Goal: Transaction & Acquisition: Purchase product/service

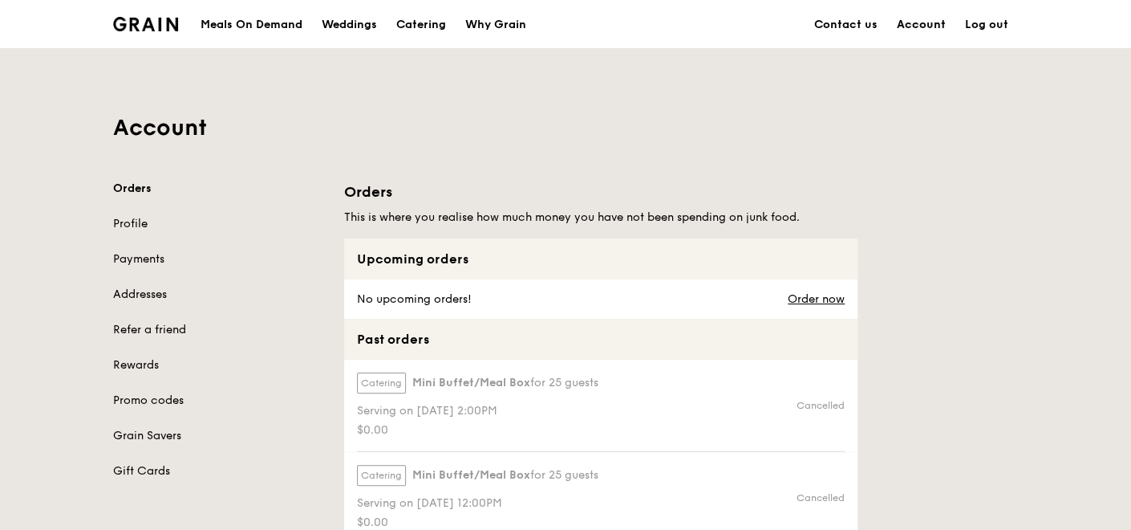
click at [916, 22] on link "Account" at bounding box center [921, 25] width 68 height 48
click at [125, 222] on link "Profile" at bounding box center [219, 224] width 212 height 16
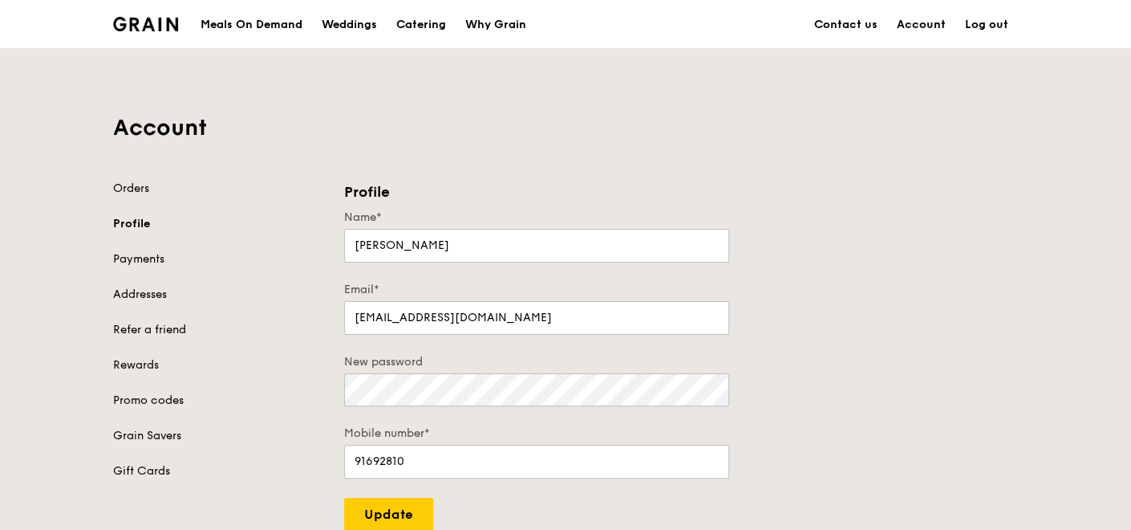
click at [247, 18] on div "Meals On Demand" at bounding box center [252, 25] width 102 height 48
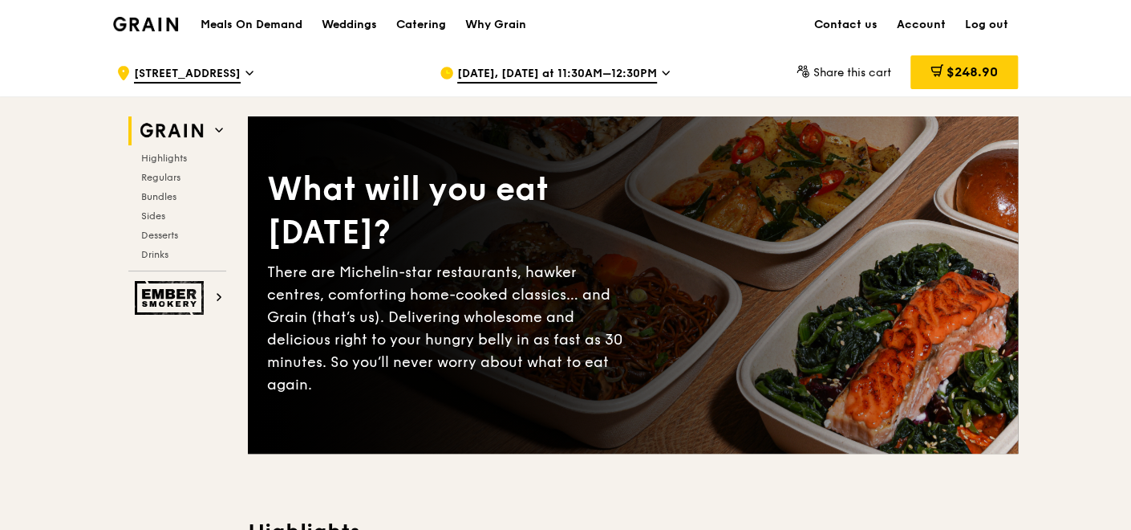
click at [670, 70] on icon at bounding box center [666, 73] width 8 height 14
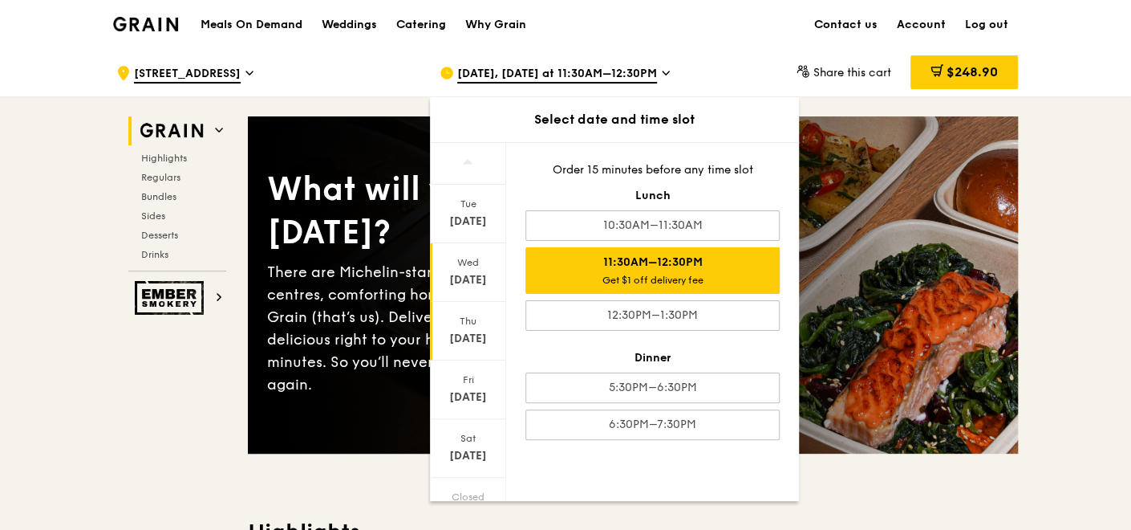
click at [459, 324] on div "Thu" at bounding box center [467, 321] width 71 height 13
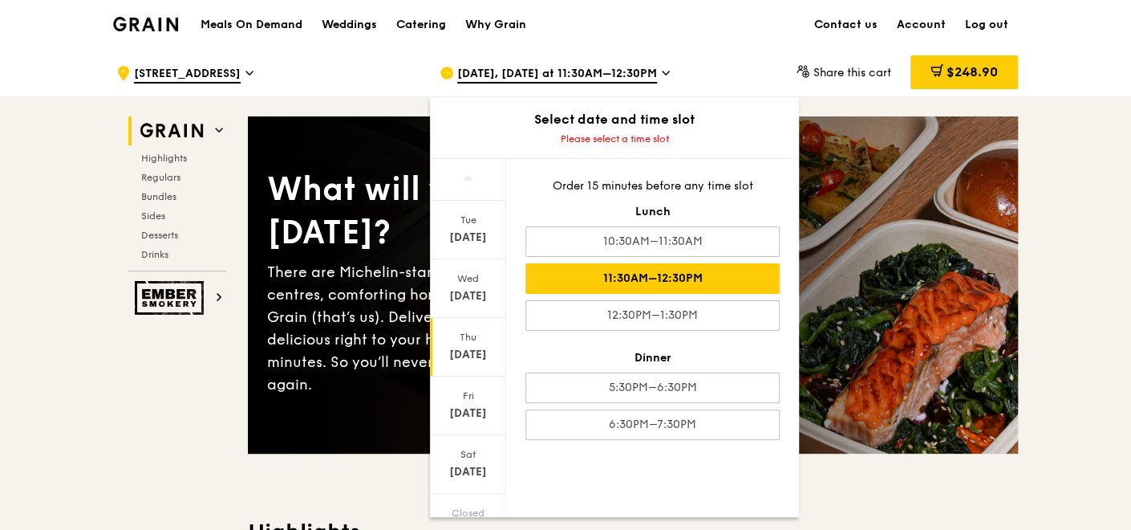
click at [679, 277] on div "11:30AM–12:30PM" at bounding box center [653, 278] width 254 height 30
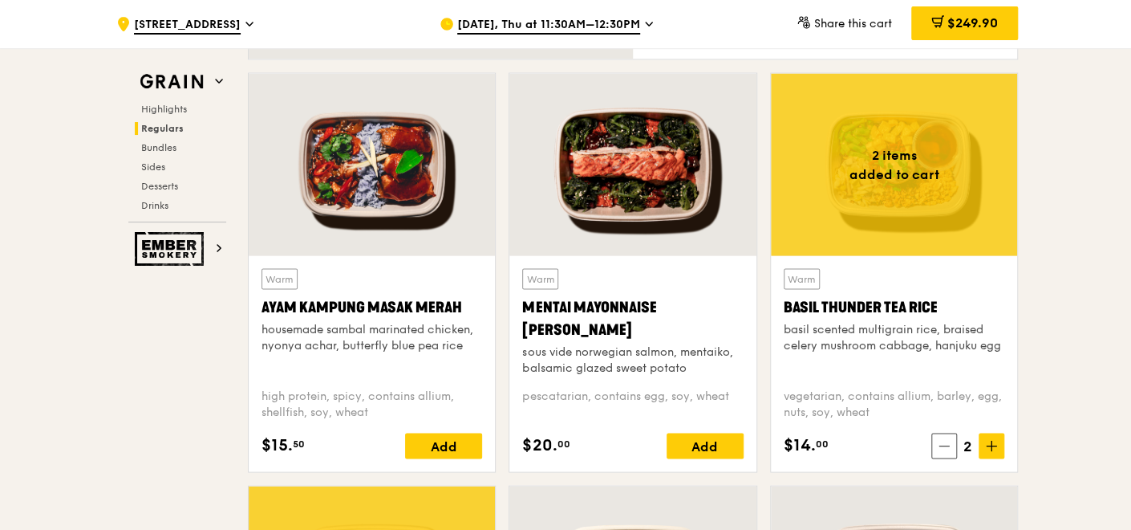
scroll to position [1500, 0]
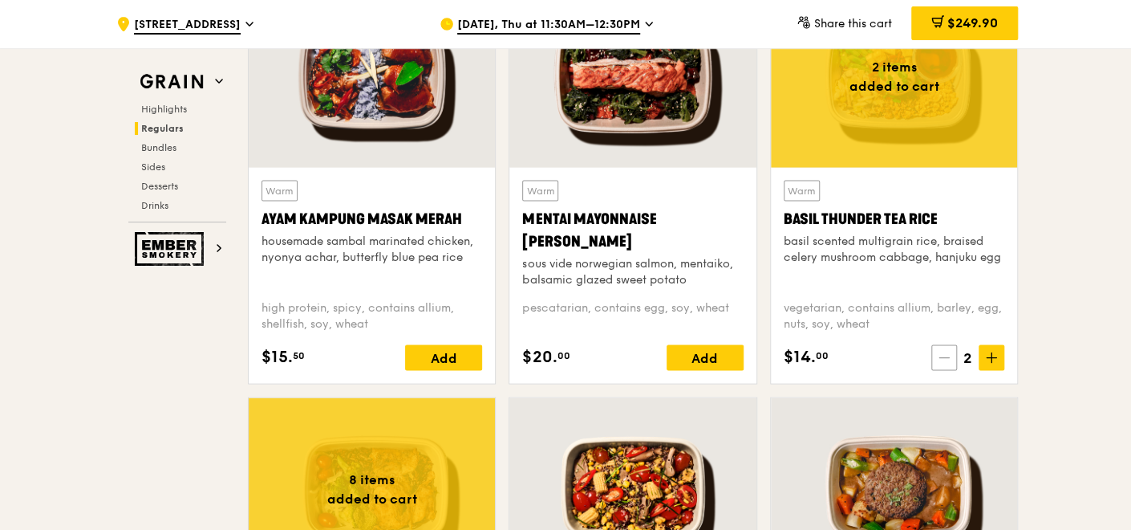
click at [952, 355] on span at bounding box center [945, 357] width 26 height 26
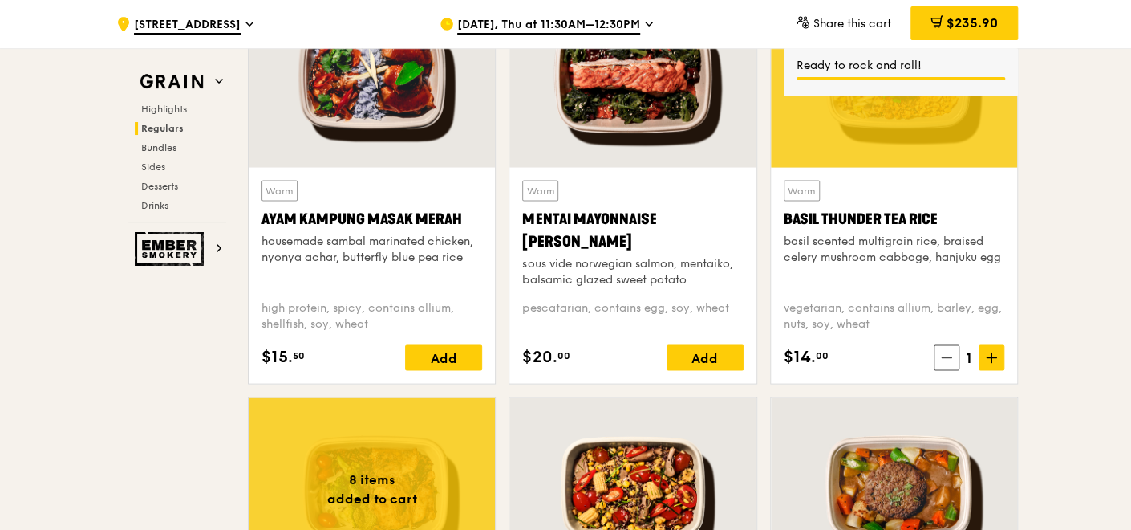
scroll to position [1411, 0]
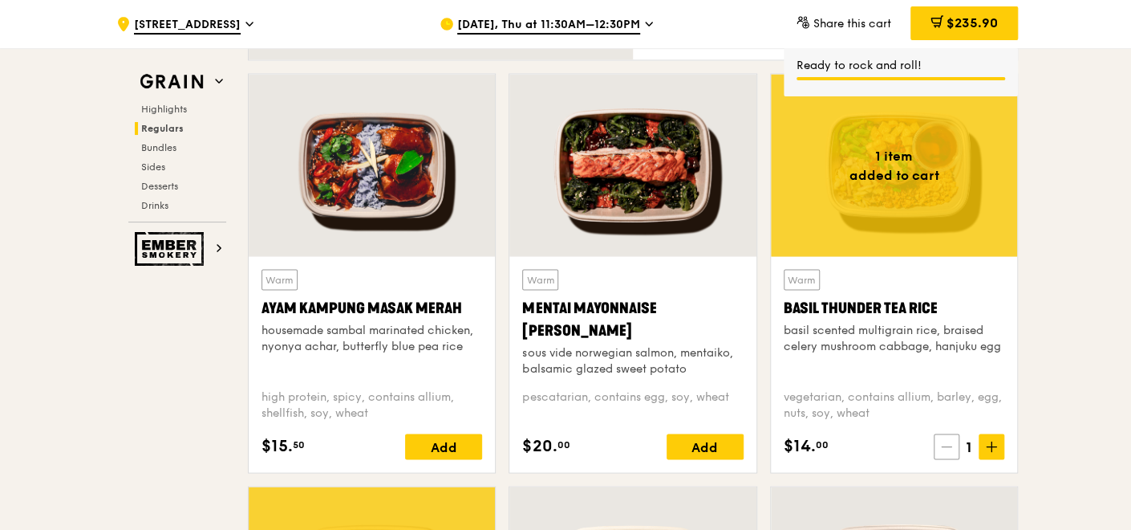
click at [944, 441] on icon at bounding box center [946, 445] width 11 height 11
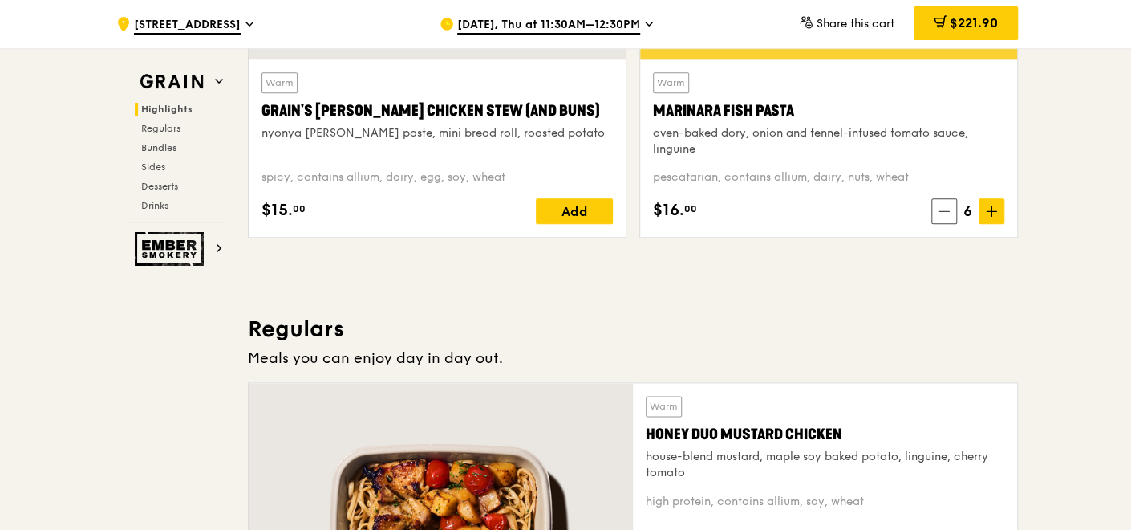
scroll to position [787, 0]
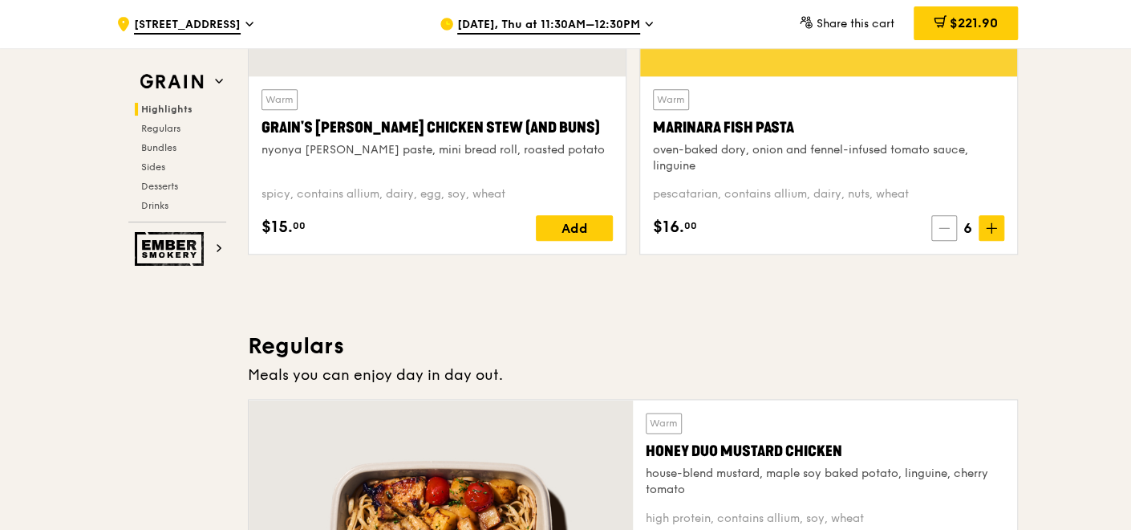
click at [951, 226] on span at bounding box center [945, 228] width 26 height 26
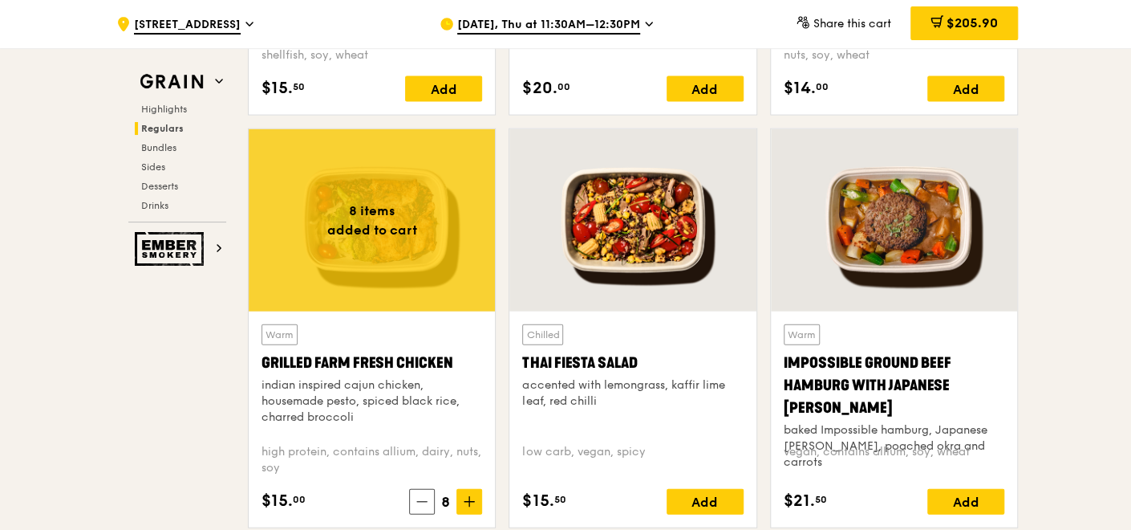
scroll to position [1946, 0]
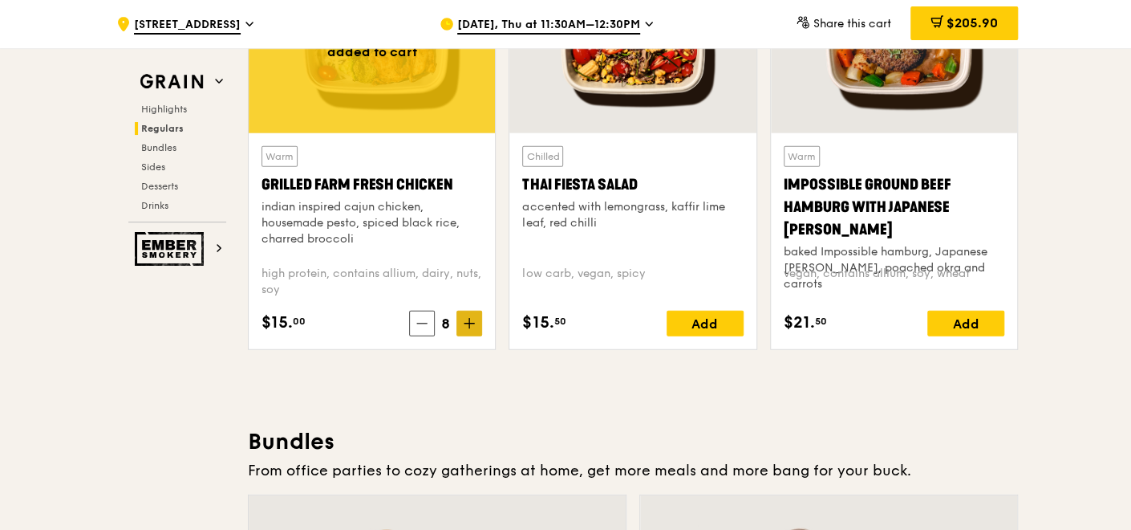
click at [461, 325] on span at bounding box center [470, 324] width 26 height 26
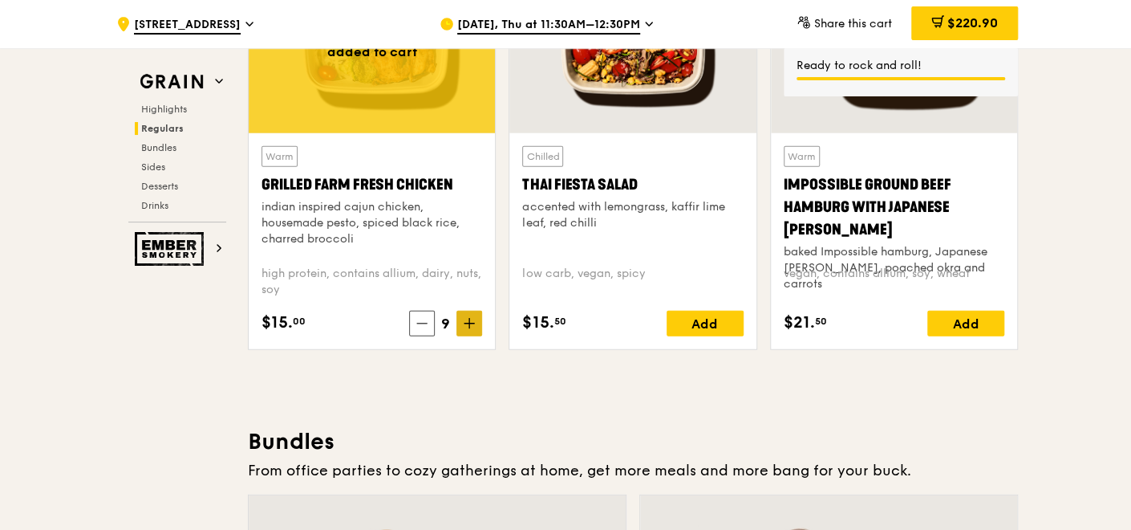
click at [461, 325] on span at bounding box center [470, 324] width 26 height 26
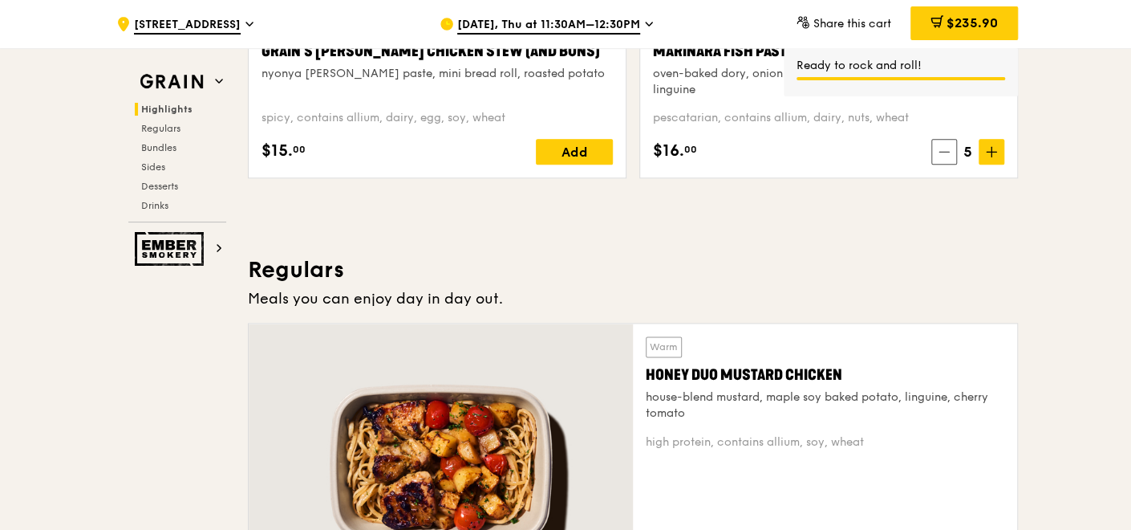
scroll to position [787, 0]
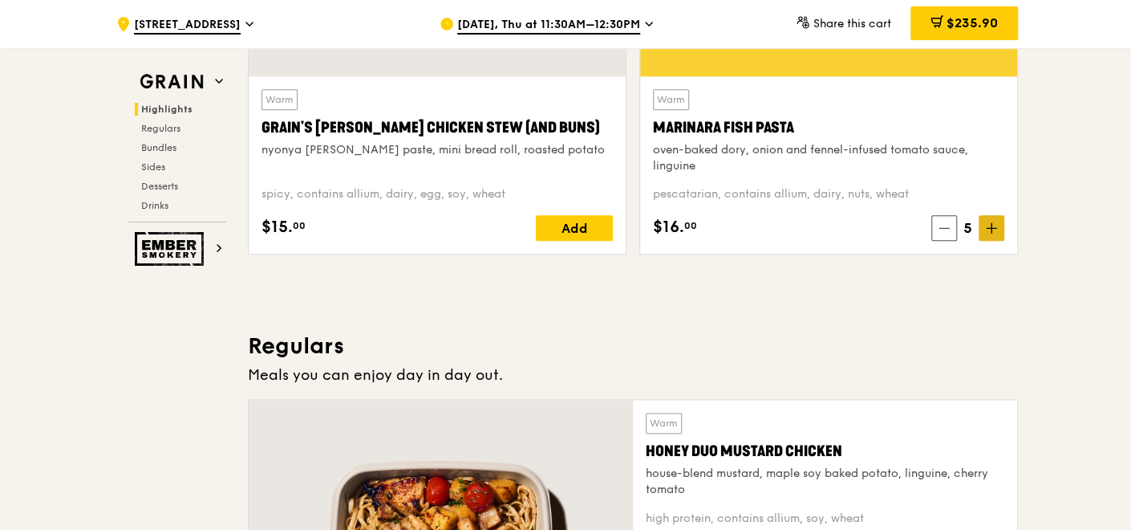
click at [998, 233] on span at bounding box center [992, 228] width 26 height 26
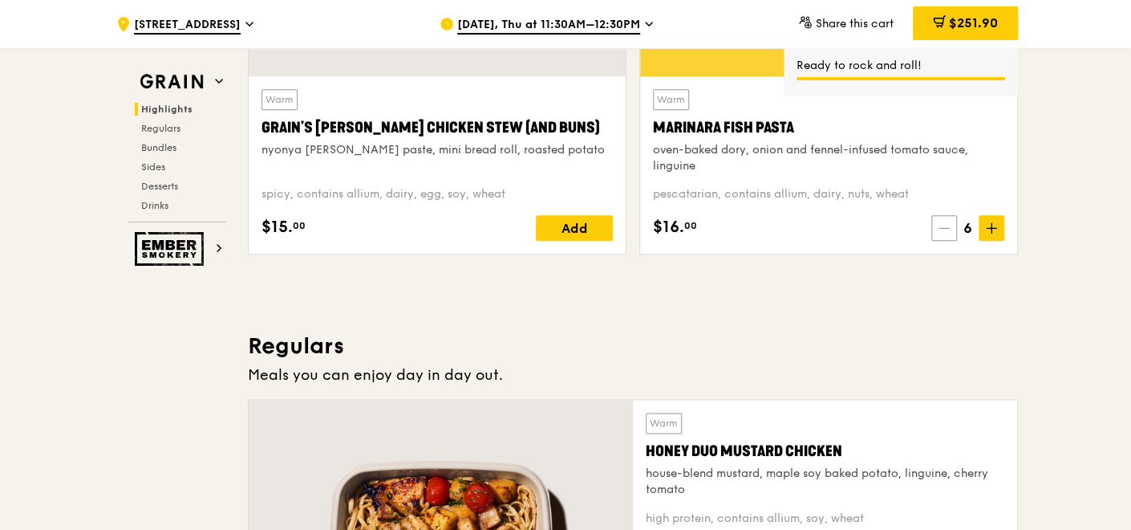
click at [941, 233] on span at bounding box center [945, 228] width 26 height 26
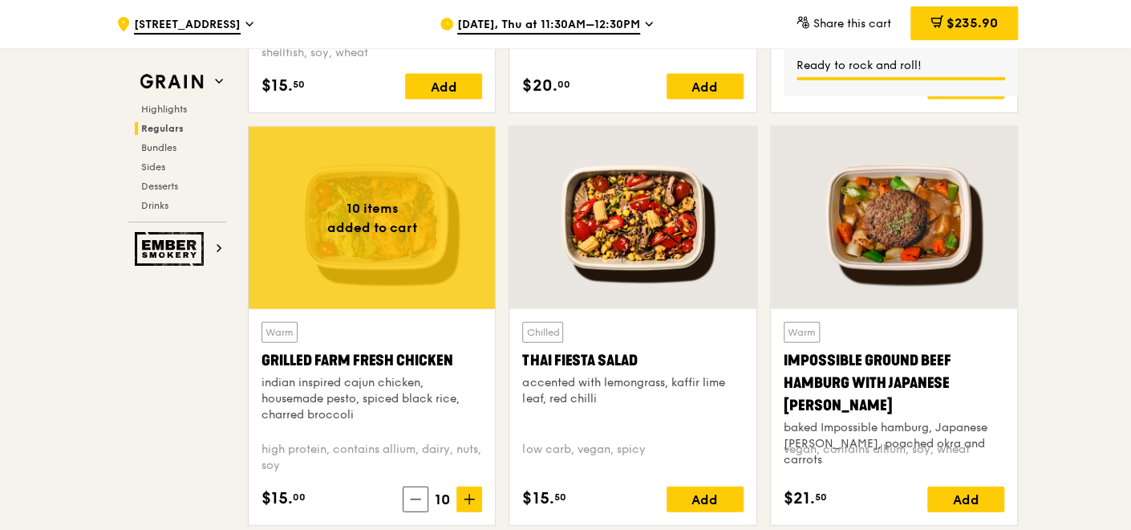
scroll to position [1857, 0]
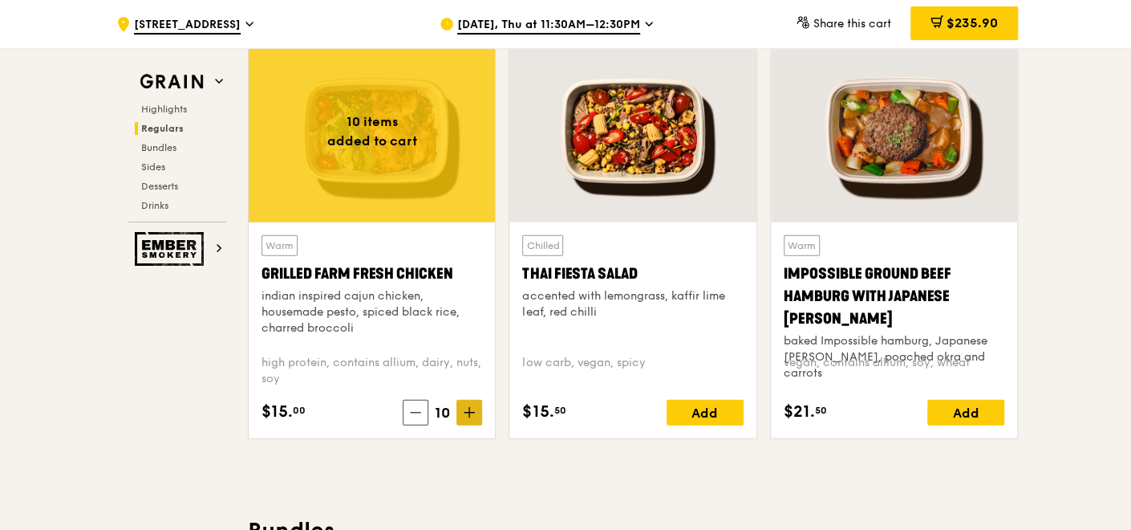
click at [470, 412] on icon at bounding box center [470, 412] width 10 height 0
click at [415, 415] on icon at bounding box center [415, 412] width 11 height 11
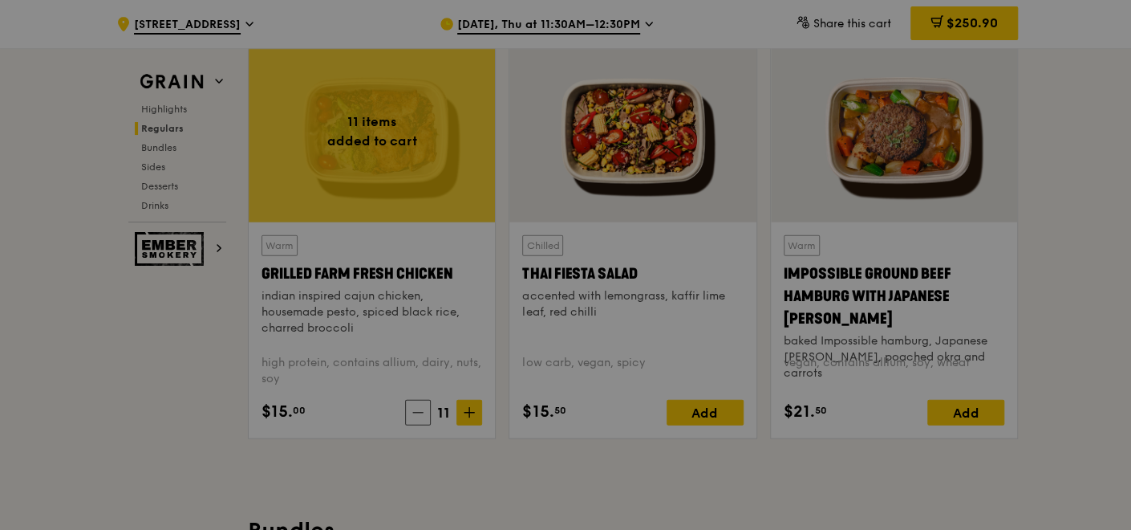
type input "11"
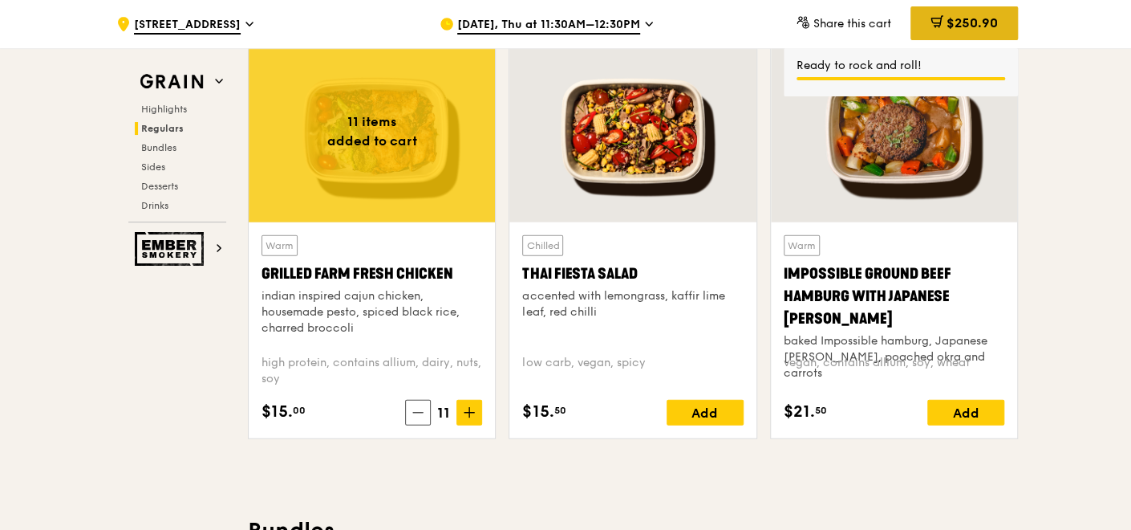
click at [963, 16] on span "$250.90" at bounding box center [972, 22] width 51 height 15
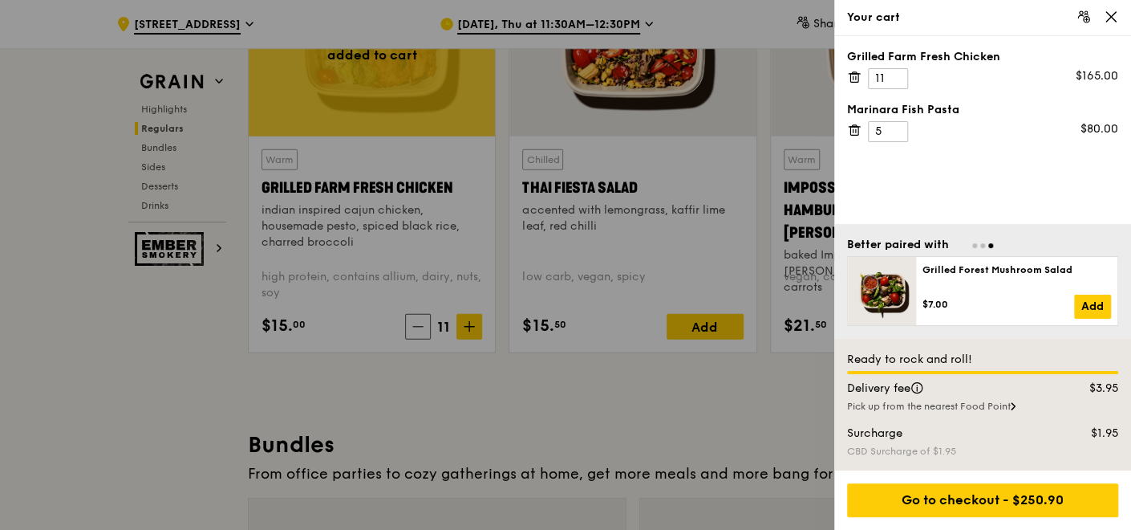
scroll to position [1857, 0]
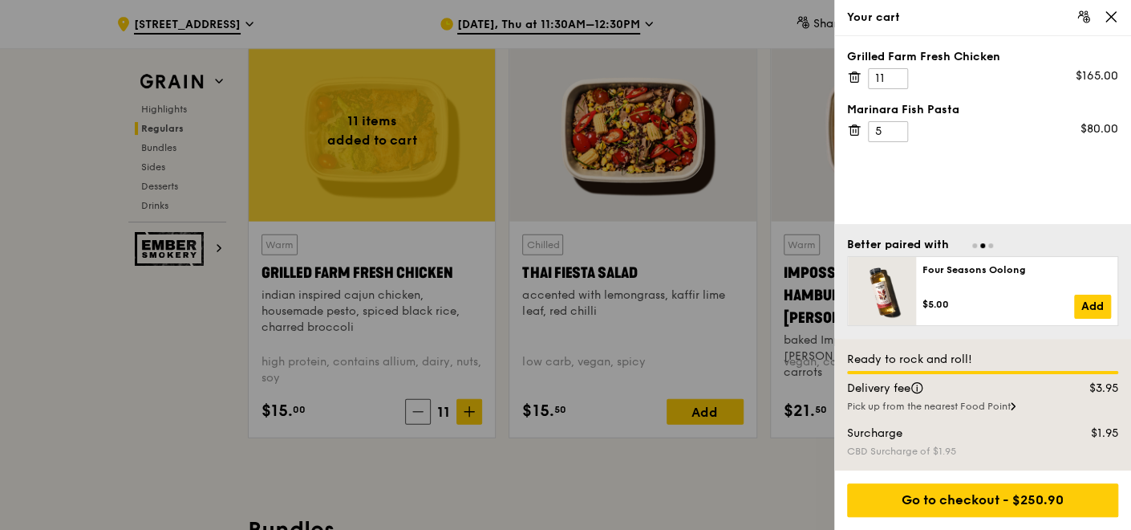
click at [1016, 402] on icon at bounding box center [1013, 406] width 5 height 8
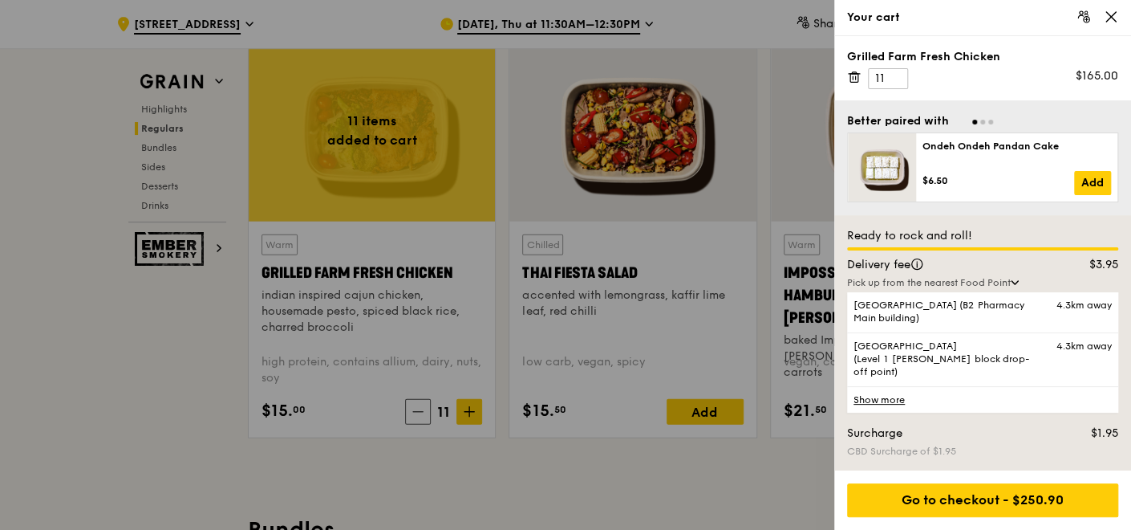
click at [1018, 284] on icon at bounding box center [1015, 282] width 6 height 3
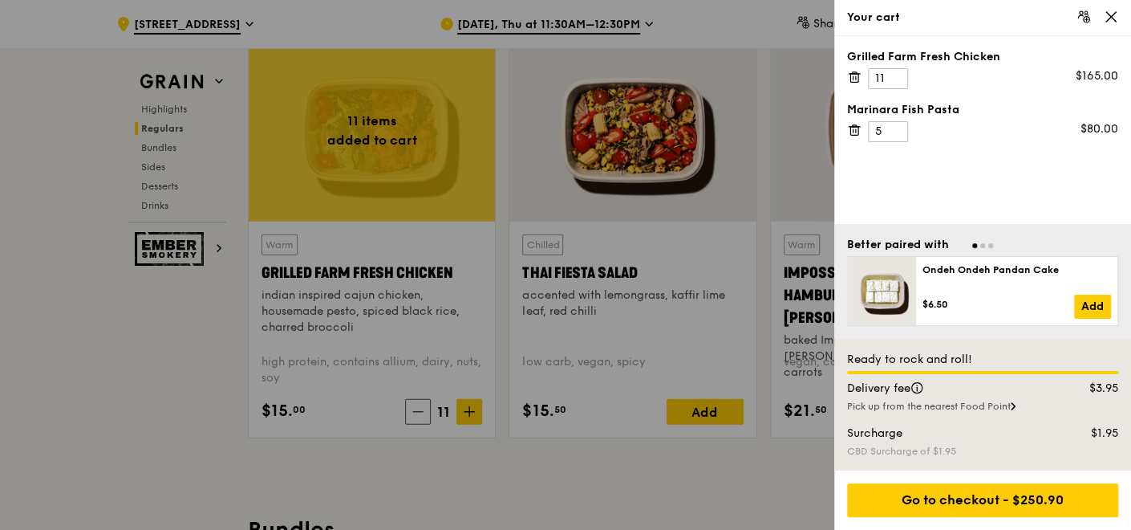
click at [984, 453] on div "CBD Surcharge of $1.95" at bounding box center [982, 450] width 271 height 13
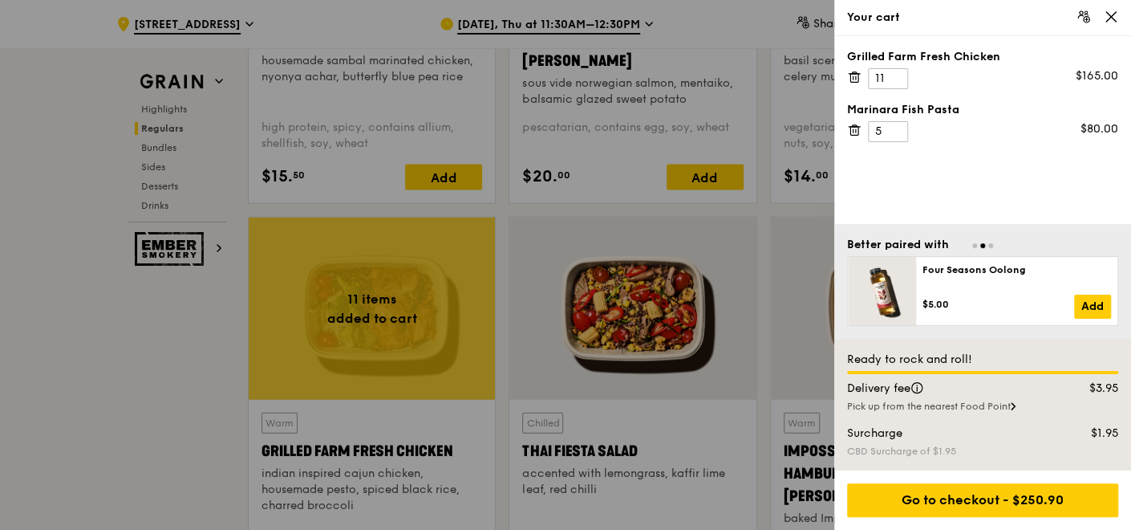
scroll to position [1412, 0]
